Goal: Task Accomplishment & Management: Complete application form

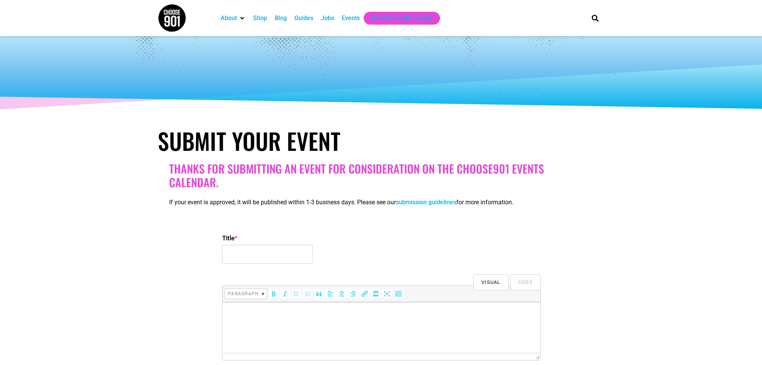
select select
click at [232, 252] on input "Title *" at bounding box center [267, 254] width 90 height 19
paste input "Hollywood Feed University Presents “Feeding Made Simple: Answering the Hardest …"
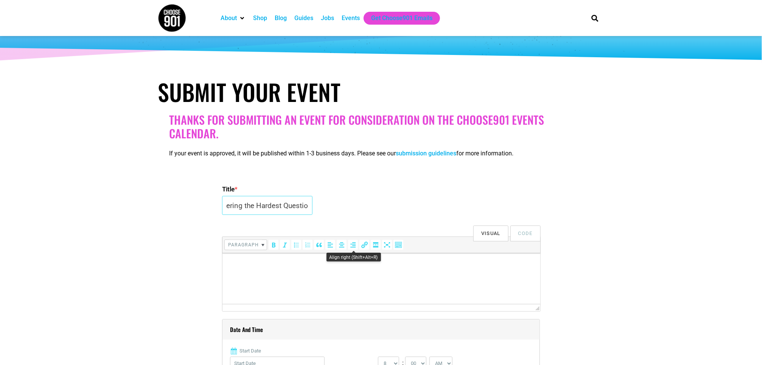
scroll to position [114, 0]
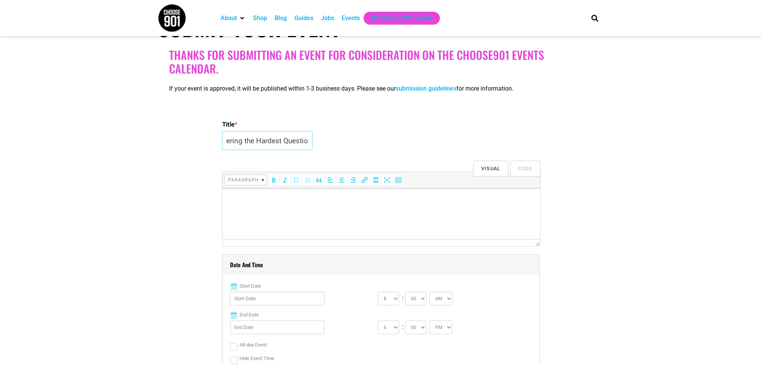
type input "Hollywood Feed University Presents “Feeding Made Simple: Answering the Hardest …"
click at [255, 195] on p at bounding box center [381, 198] width 310 height 9
click at [241, 201] on p at bounding box center [381, 198] width 310 height 9
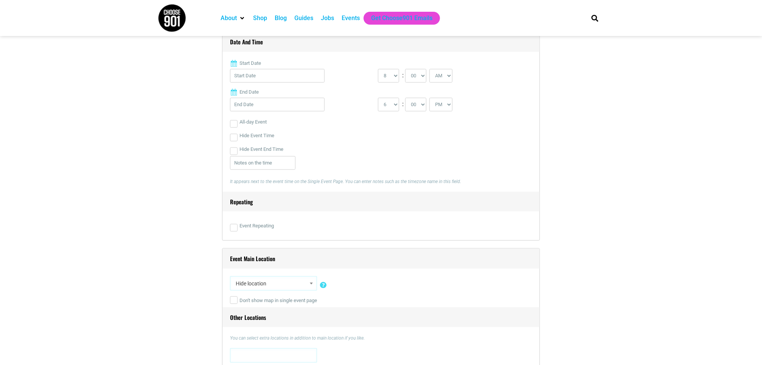
scroll to position [341, 0]
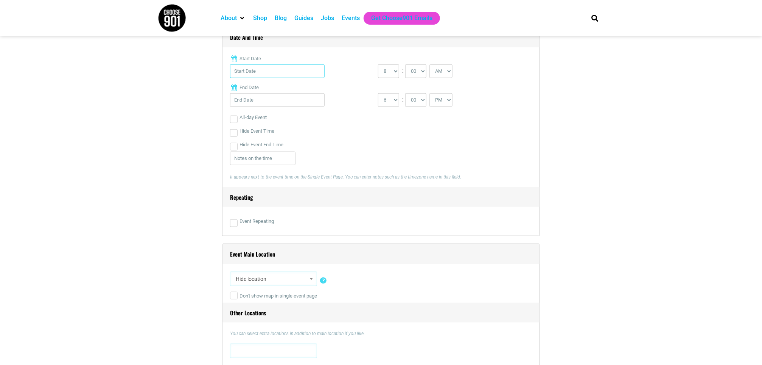
click at [291, 75] on input "Start Date" at bounding box center [277, 71] width 95 height 14
click at [279, 160] on link "16" at bounding box center [275, 160] width 11 height 11
type input "[DATE]"
click at [274, 100] on input "[DATE]" at bounding box center [277, 100] width 95 height 14
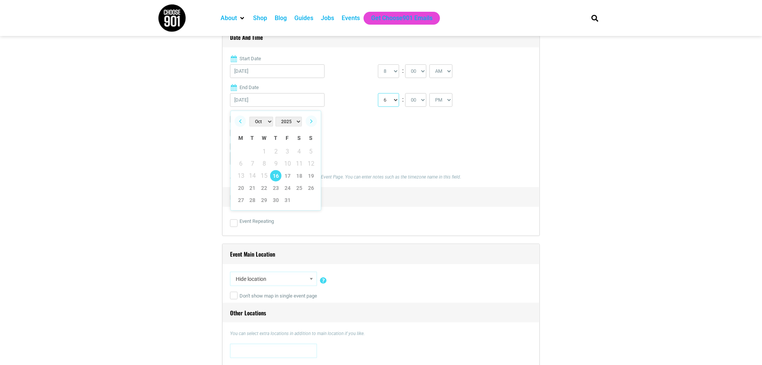
click at [390, 101] on select "1 2 3 4 5 6 7 8 9 10 11 12" at bounding box center [388, 100] width 21 height 14
select select "5"
click at [378, 95] on select "1 2 3 4 5 6 7 8 9 10 11 12" at bounding box center [388, 100] width 21 height 14
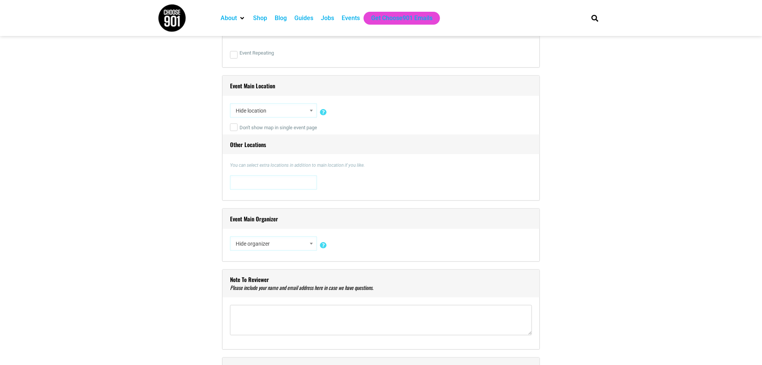
scroll to position [511, 0]
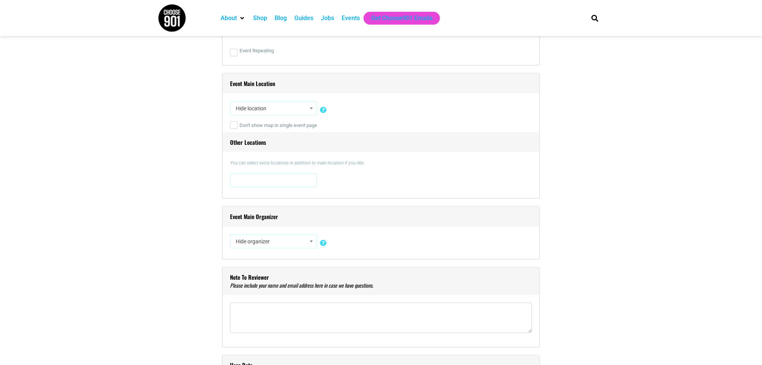
click at [282, 110] on span "Hide location" at bounding box center [274, 108] width 82 height 14
type input "online"
select select "2040"
click at [284, 237] on div "Event Main Organizer Hide organizer Insert a new organizer #UpTheVote901 17 [GE…" at bounding box center [381, 232] width 318 height 53
type input "[PERSON_NAME]"
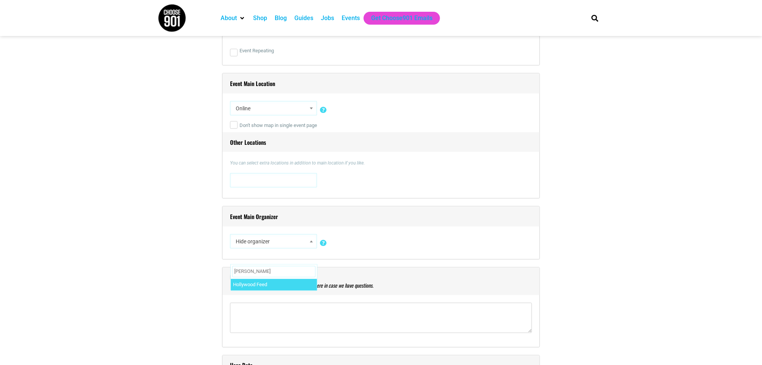
select select "2383"
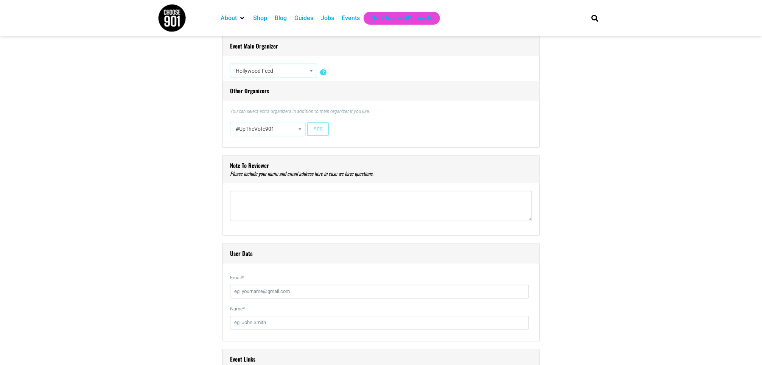
scroll to position [738, 0]
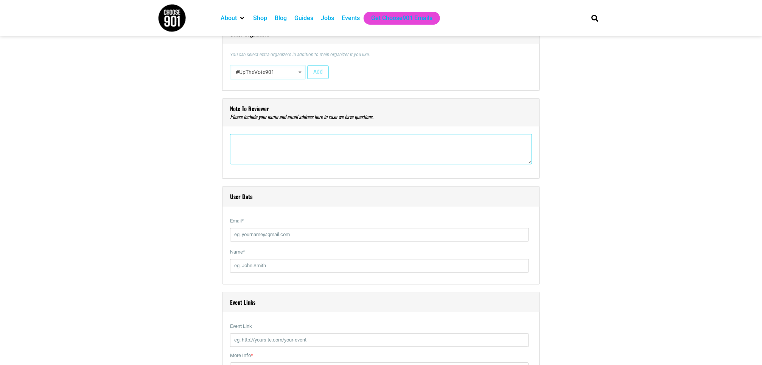
click at [265, 153] on textarea"] at bounding box center [381, 149] width 302 height 30
type textarea"] "[PERSON_NAME] [PERSON_NAME][EMAIL_ADDRESS][DOMAIN_NAME]"
click at [285, 238] on input "Email *" at bounding box center [379, 235] width 299 height 14
type input "[PERSON_NAME][EMAIL_ADDRESS][DOMAIN_NAME]"
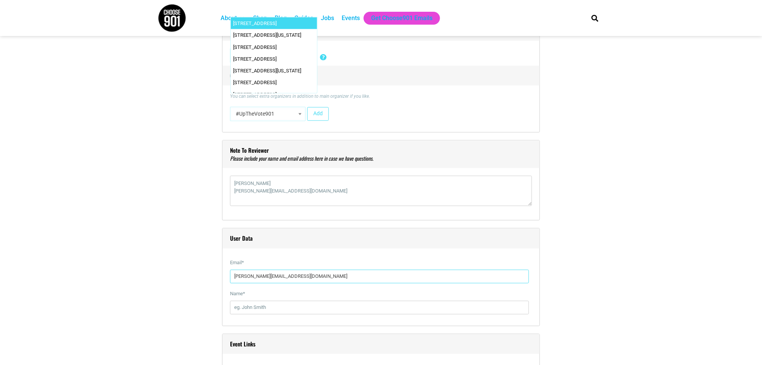
scroll to position [794, 0]
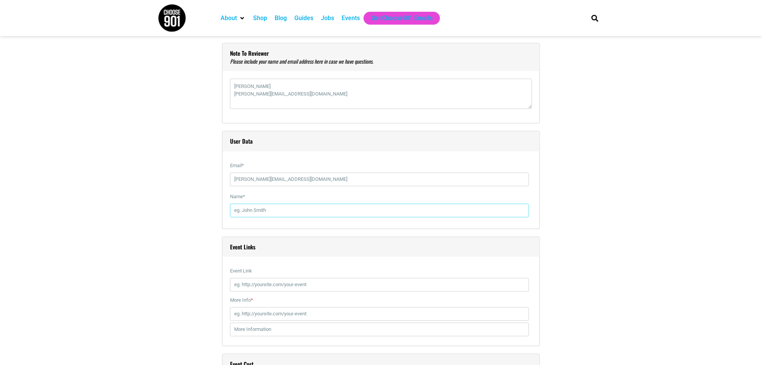
click at [271, 216] on input "Name *" at bounding box center [379, 210] width 299 height 14
click at [273, 213] on input "Name *" at bounding box center [379, 210] width 299 height 14
type input "[PERSON_NAME]"
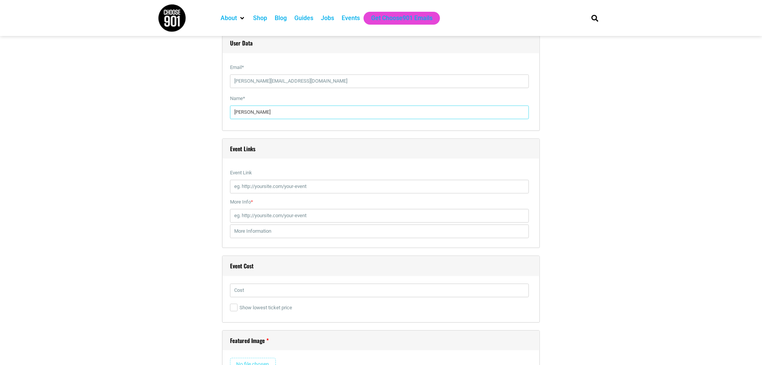
scroll to position [914, 0]
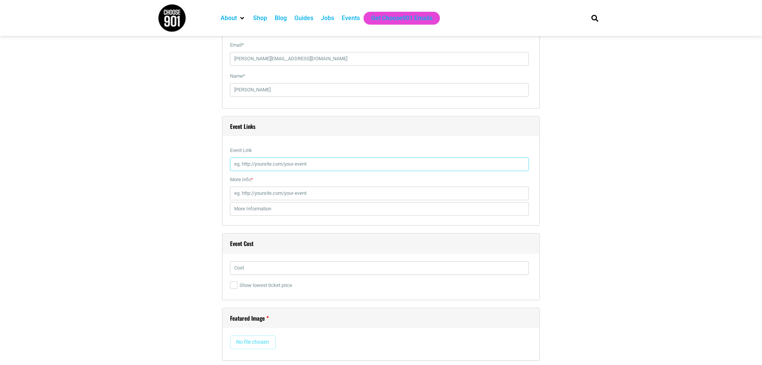
click at [253, 166] on input "Event Link" at bounding box center [379, 164] width 299 height 14
paste input "[URL][DOMAIN_NAME]"
type input "[URL][DOMAIN_NAME]"
click at [255, 200] on input "More Info *" at bounding box center [379, 193] width 299 height 14
paste input "[URL][DOMAIN_NAME]"
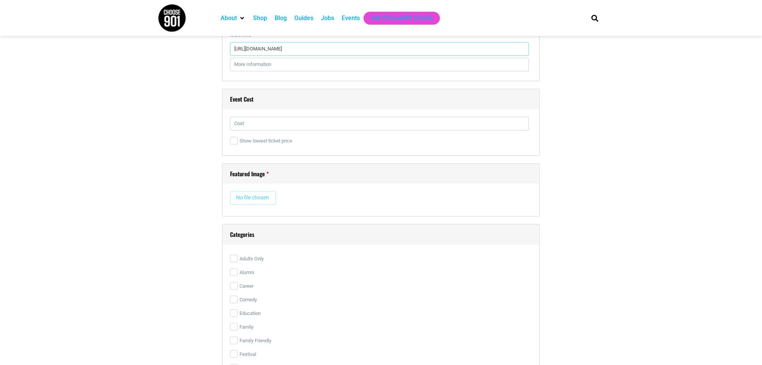
scroll to position [1084, 0]
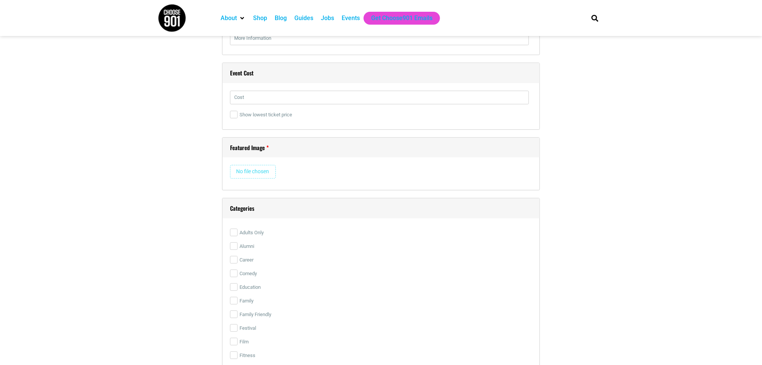
type input "[URL][DOMAIN_NAME]"
click at [246, 102] on input "text" at bounding box center [379, 97] width 299 height 14
type input "Free"
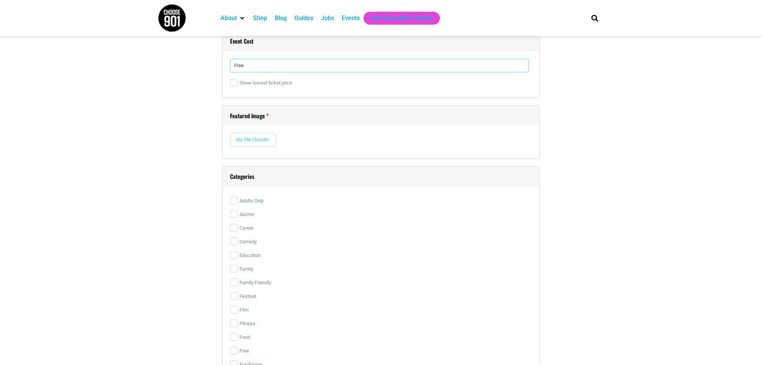
scroll to position [1141, 0]
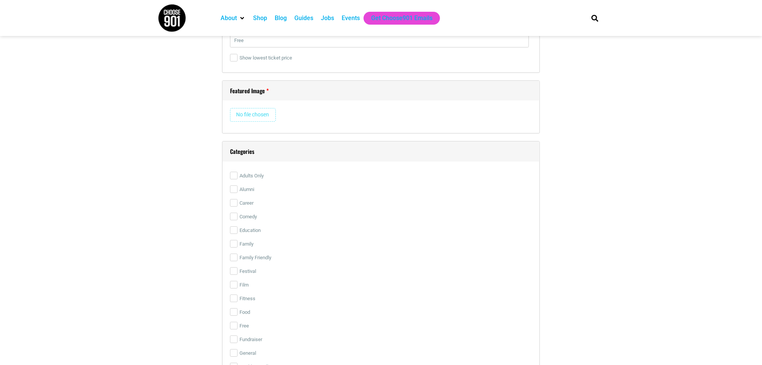
click at [250, 117] on input "file" at bounding box center [253, 115] width 46 height 14
type input "C:\fakepath\Feeding Made Simple Graphic.jpg"
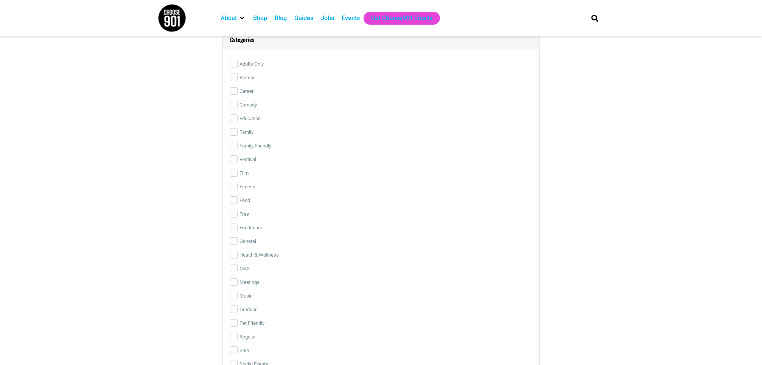
scroll to position [1482, 0]
click at [237, 121] on input "Education" at bounding box center [234, 117] width 8 height 8
checkbox input "true"
click at [233, 148] on input "Family Friendly" at bounding box center [234, 144] width 8 height 8
checkbox input "true"
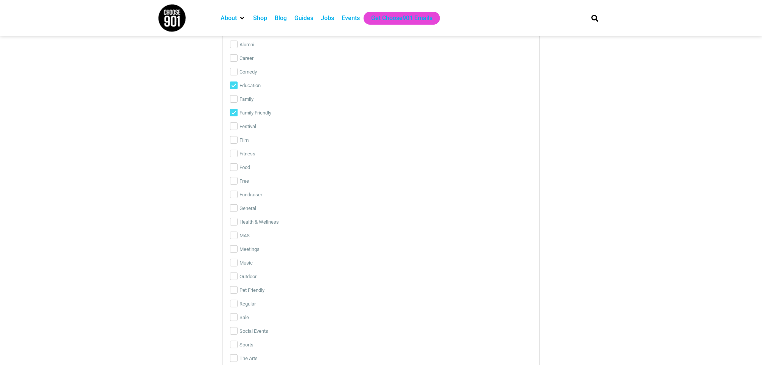
scroll to position [1539, 0]
click at [238, 268] on input "Pet Friendly" at bounding box center [234, 265] width 8 height 8
checkbox input "true"
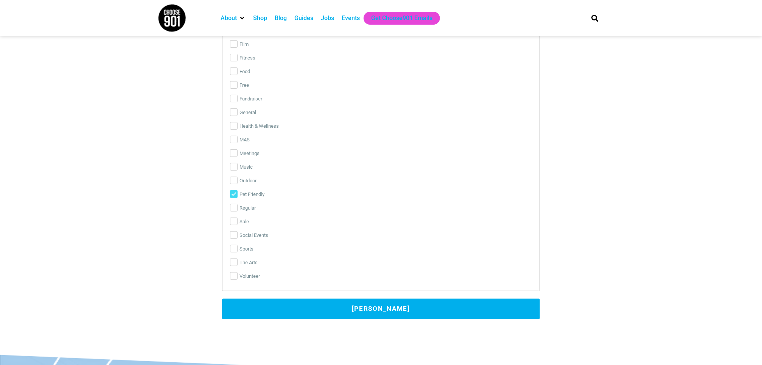
scroll to position [1766, 0]
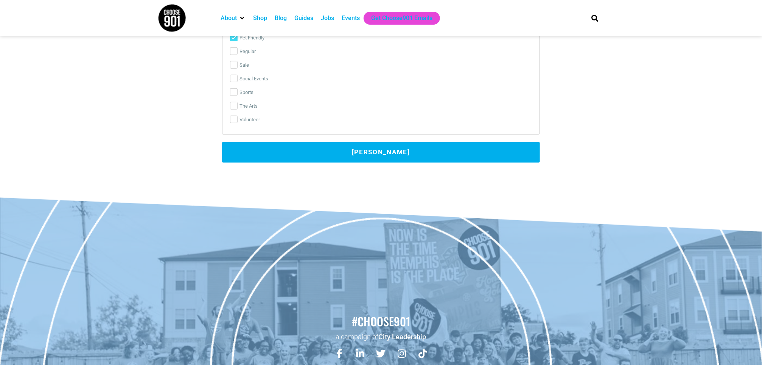
click at [375, 160] on button "[PERSON_NAME]" at bounding box center [381, 152] width 318 height 20
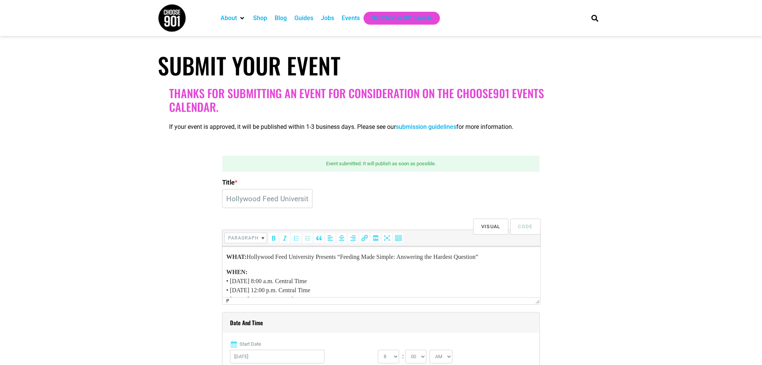
scroll to position [0, 0]
